Goal: Browse casually

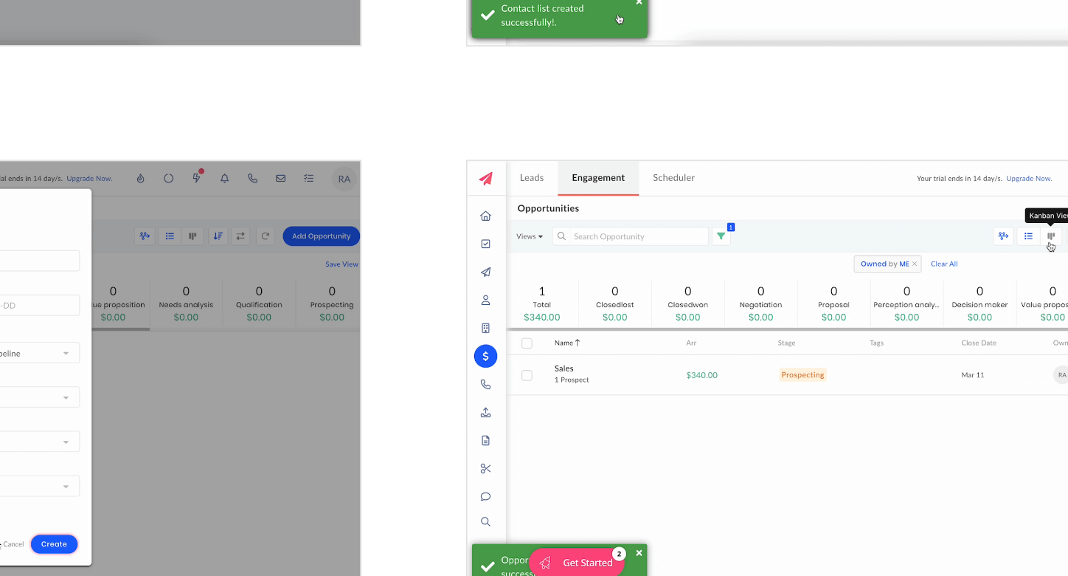
scroll to position [2359, 0]
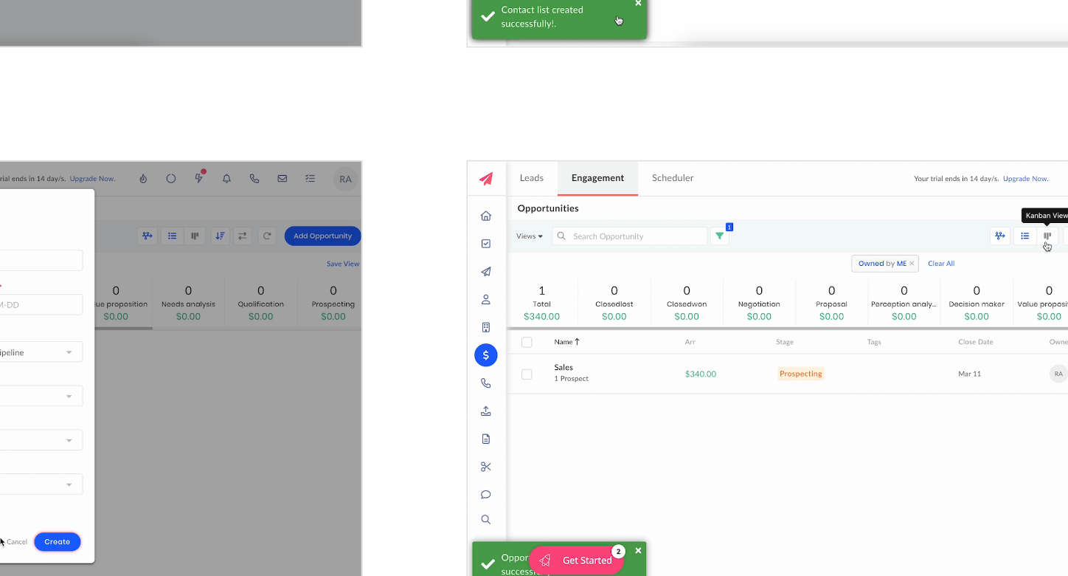
click at [734, 339] on img "open lightbox" at bounding box center [782, 337] width 424 height 221
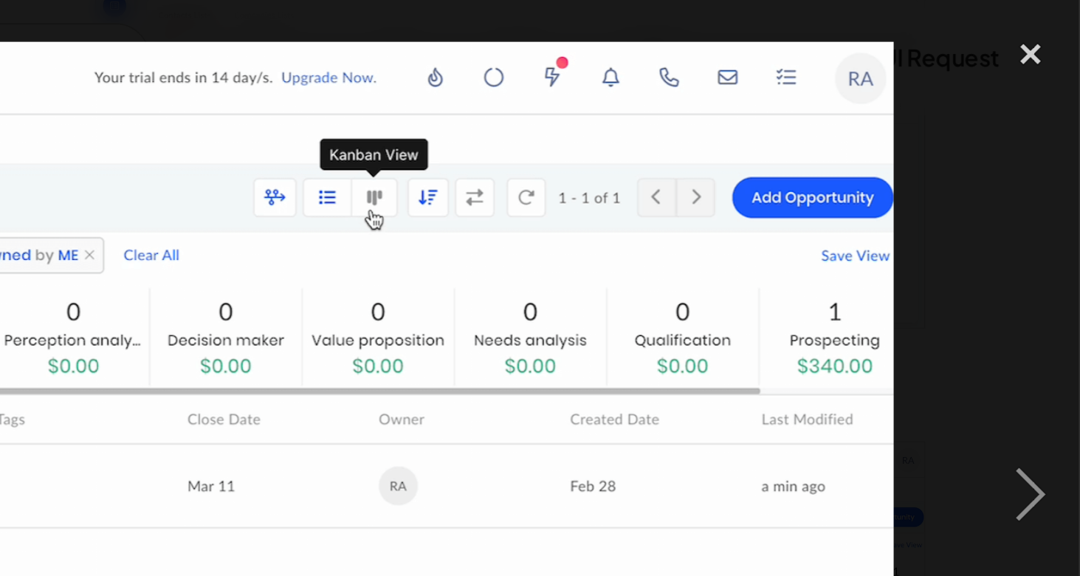
click at [930, 196] on img at bounding box center [539, 252] width 888 height 463
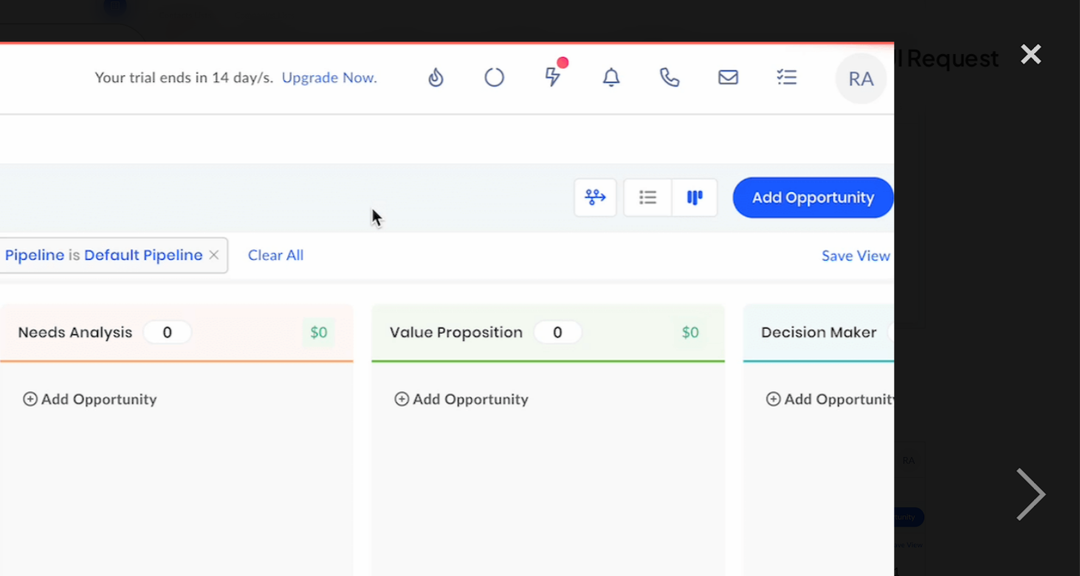
scroll to position [0, 658]
click at [866, 201] on img at bounding box center [539, 252] width 888 height 463
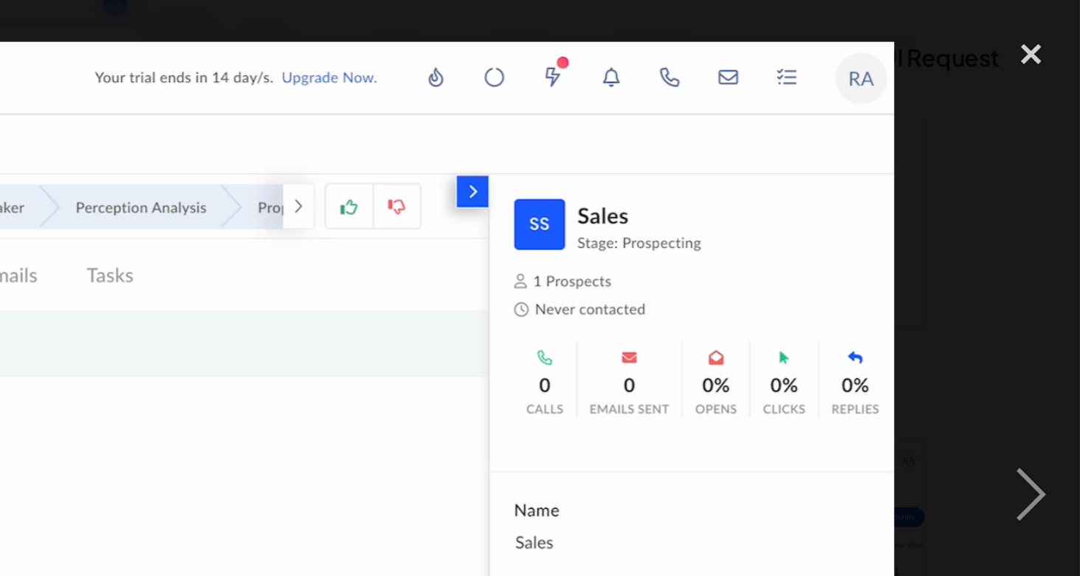
click at [866, 201] on div at bounding box center [540, 253] width 1080 height 483
click at [708, 239] on img at bounding box center [539, 252] width 888 height 463
click at [1059, 30] on div "close lightbox" at bounding box center [1054, 28] width 50 height 32
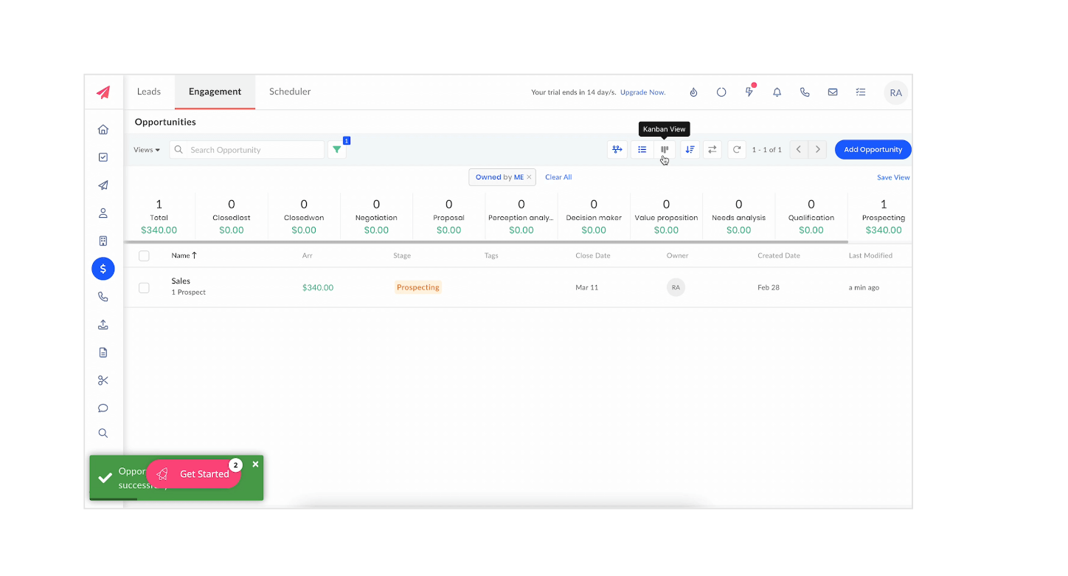
scroll to position [2359, 0]
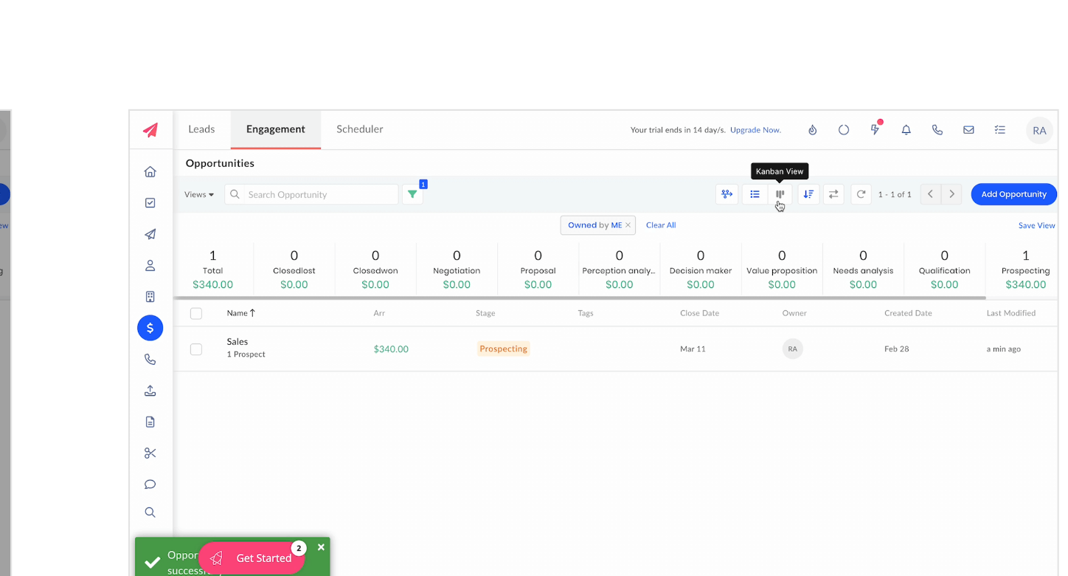
scroll to position [2357, 0]
